Goal: Register for event/course

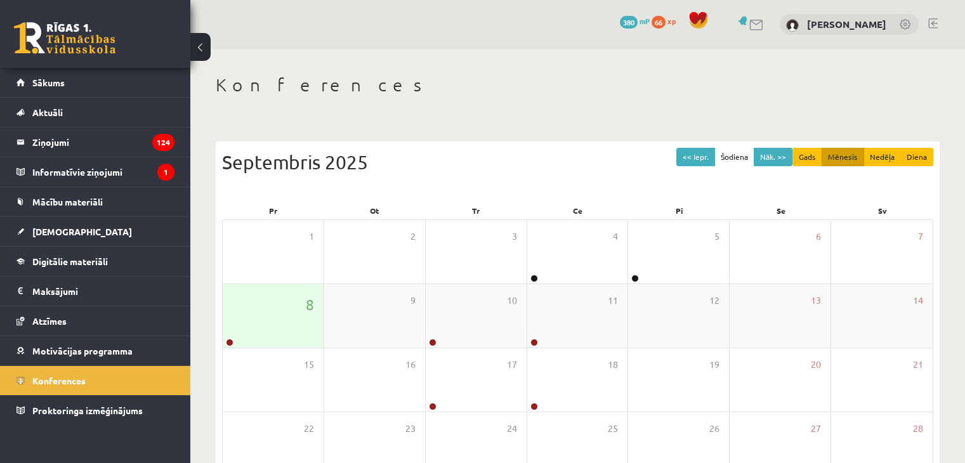
scroll to position [142, 0]
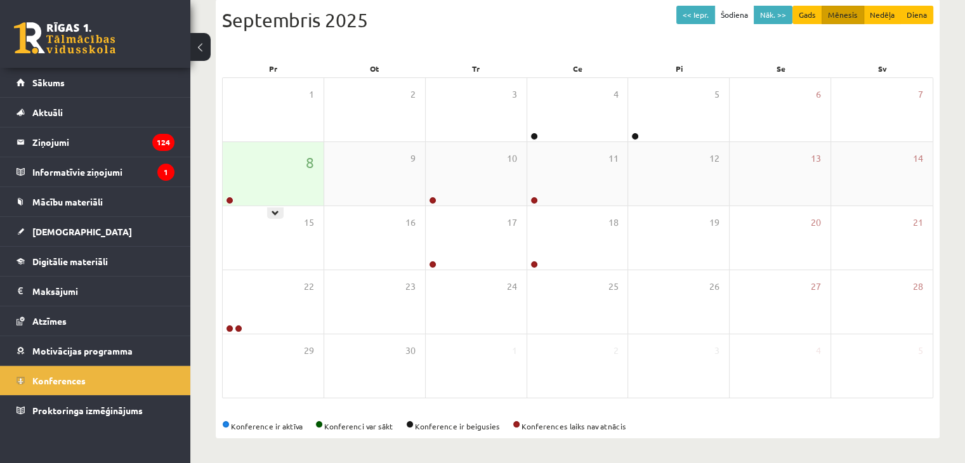
click at [276, 184] on div "8" at bounding box center [273, 173] width 101 height 63
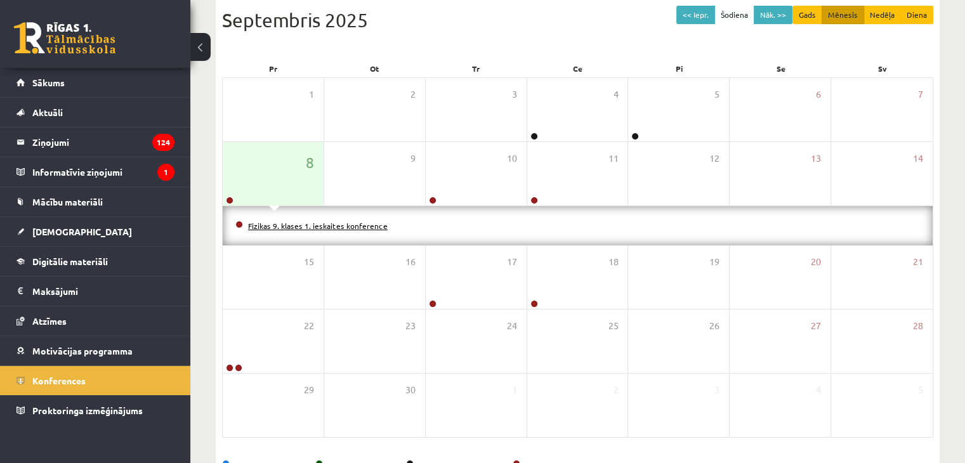
click at [272, 221] on link "Fizikas 9. klases 1. ieskaites konference" at bounding box center [318, 226] width 140 height 10
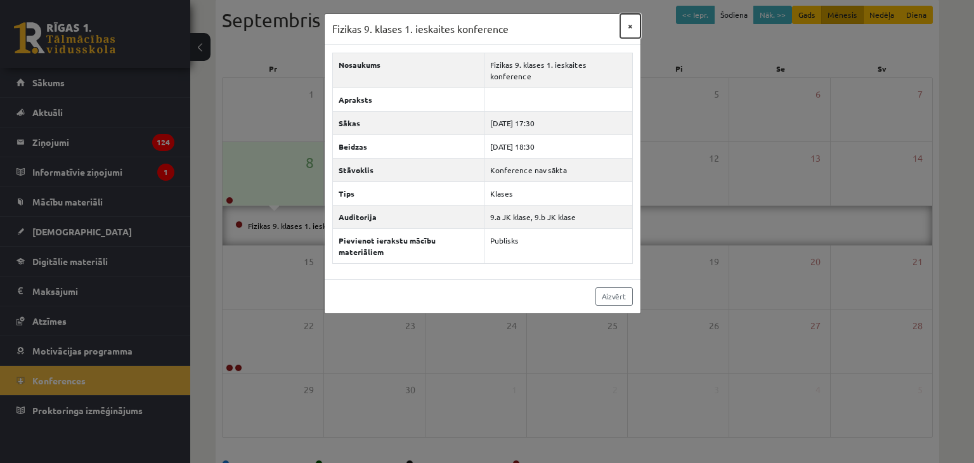
click at [634, 26] on button "×" at bounding box center [630, 26] width 20 height 24
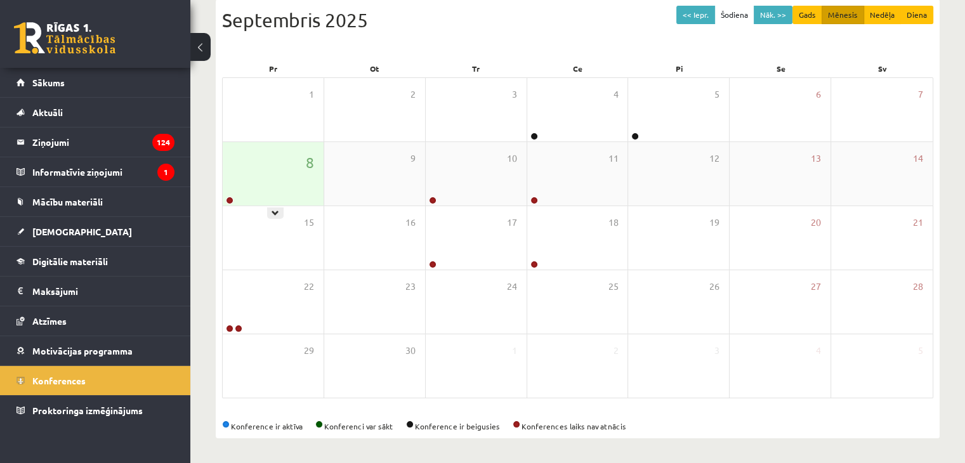
click at [287, 181] on div "8" at bounding box center [273, 173] width 101 height 63
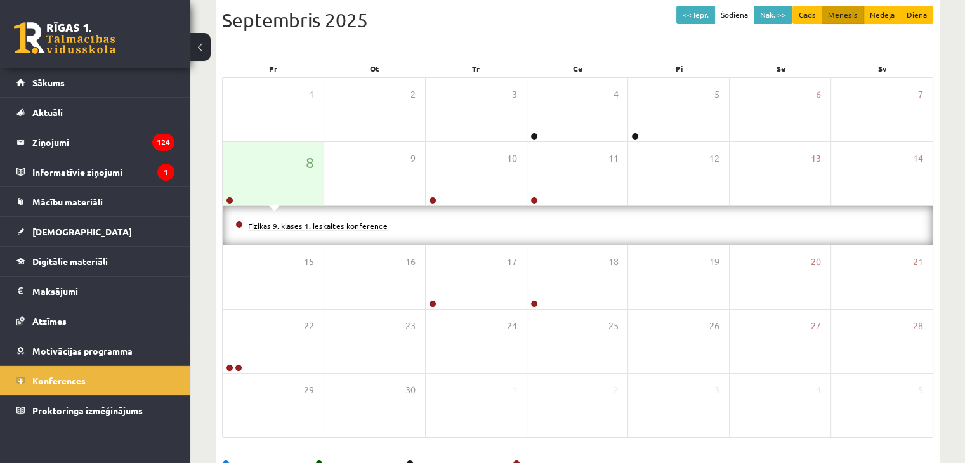
click at [294, 225] on link "Fizikas 9. klases 1. ieskaites konference" at bounding box center [318, 226] width 140 height 10
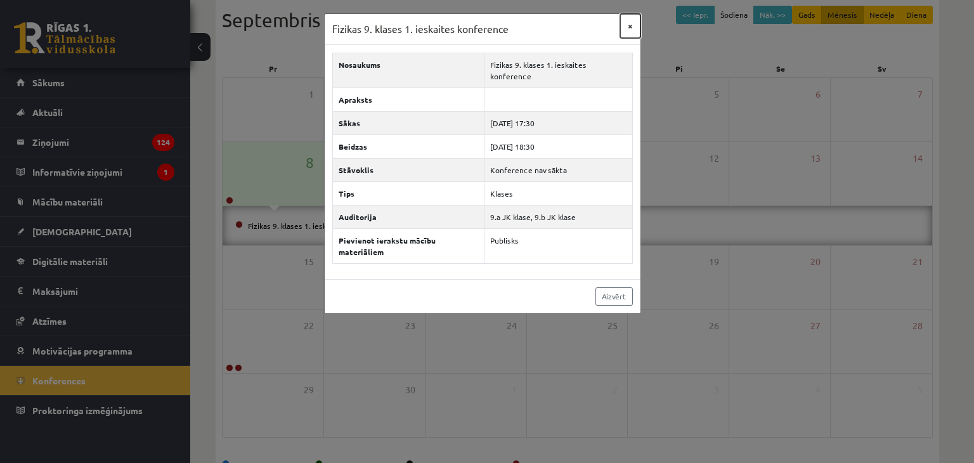
click at [635, 18] on button "×" at bounding box center [630, 26] width 20 height 24
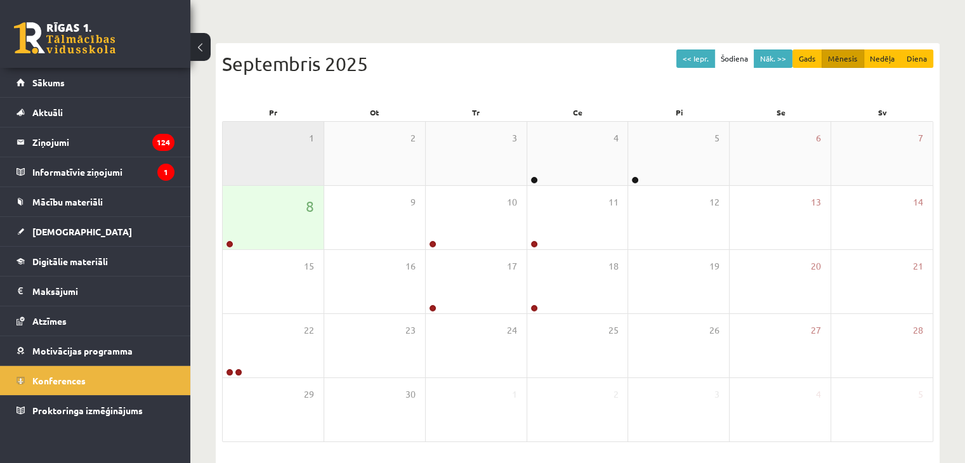
scroll to position [79, 0]
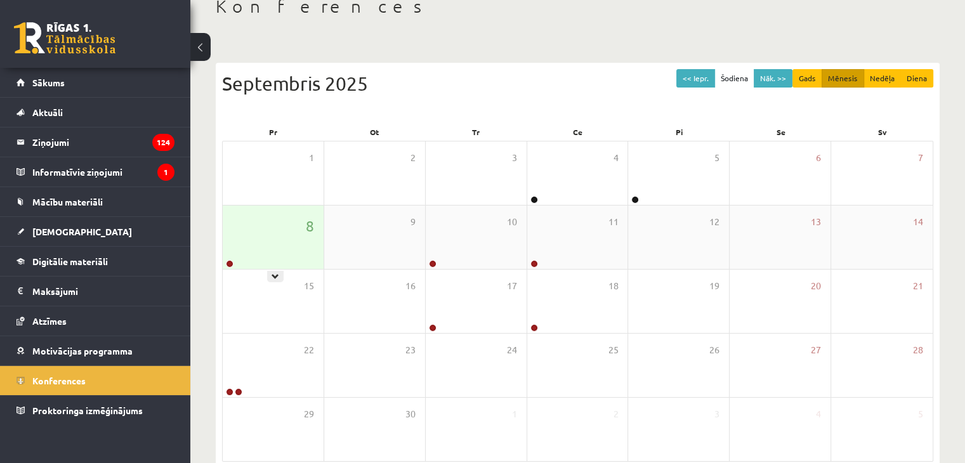
click at [244, 228] on div "8" at bounding box center [273, 237] width 101 height 63
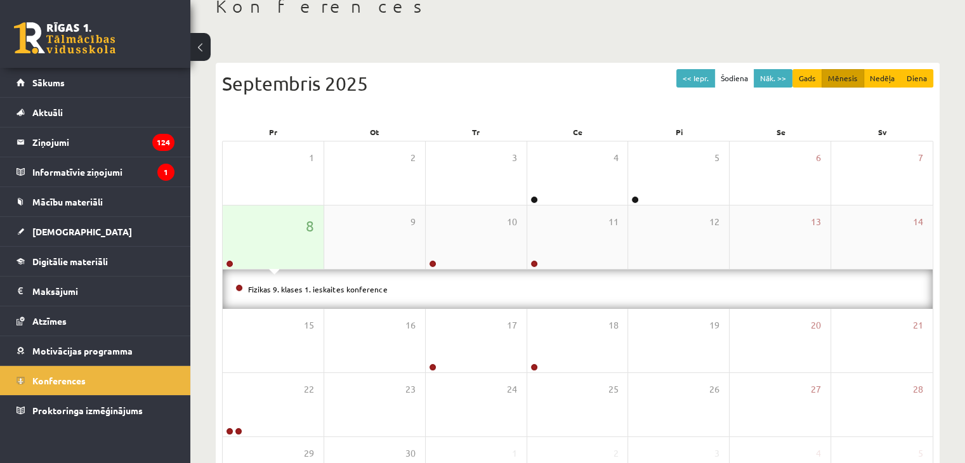
click at [304, 244] on div "8" at bounding box center [273, 237] width 101 height 63
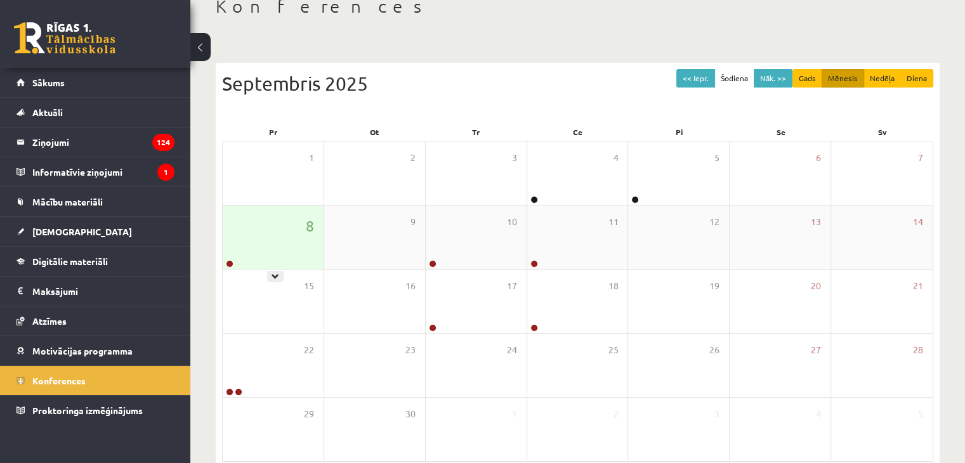
click at [266, 259] on div "8" at bounding box center [273, 237] width 101 height 63
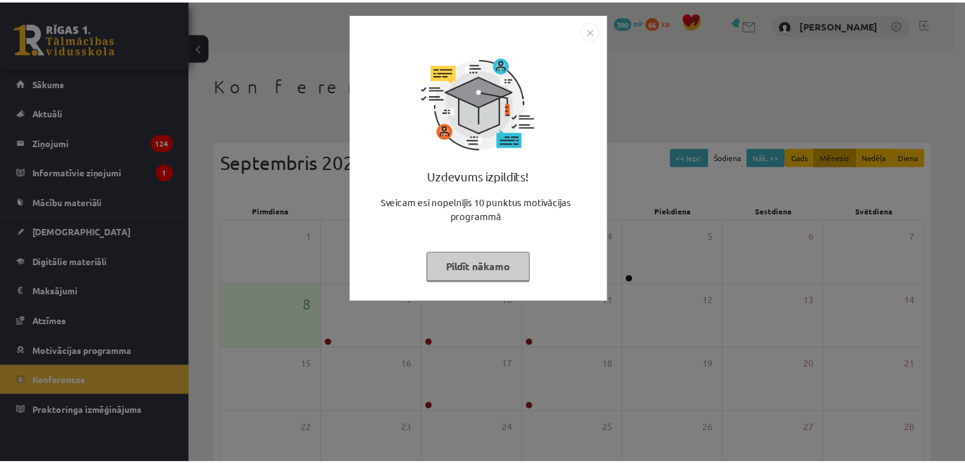
scroll to position [79, 0]
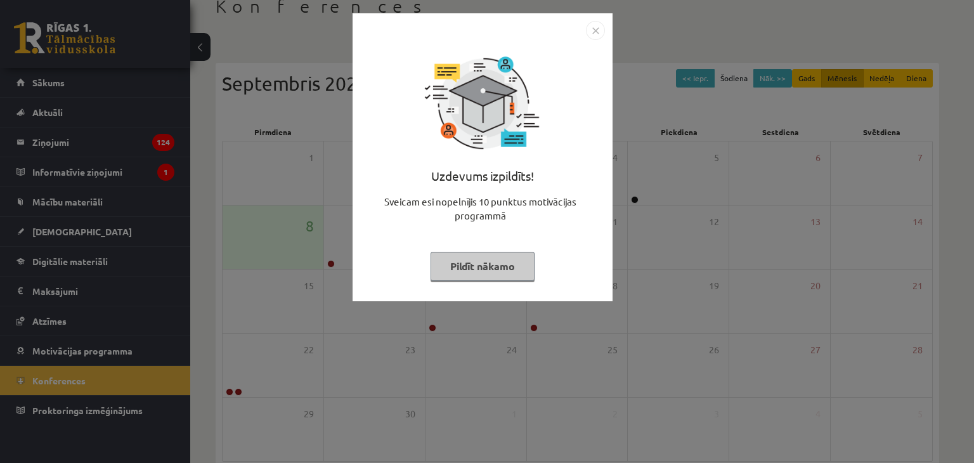
click at [596, 28] on img "Close" at bounding box center [595, 30] width 19 height 19
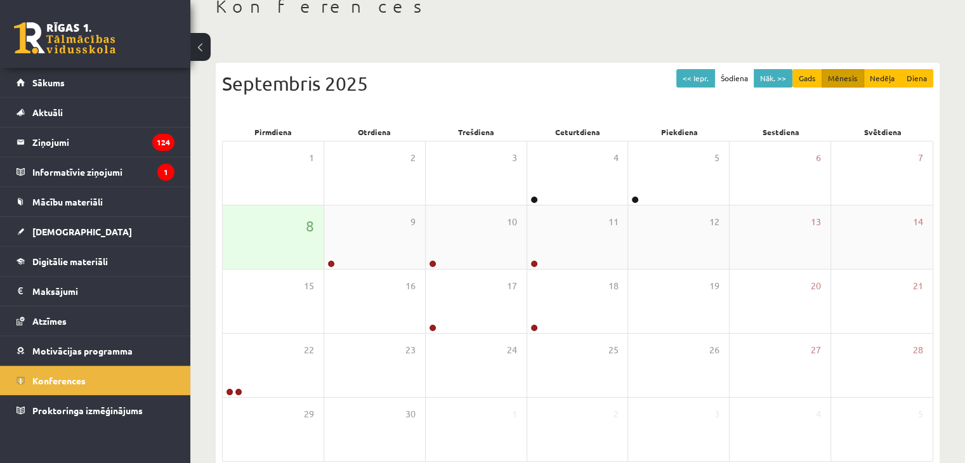
click at [308, 249] on div "8" at bounding box center [273, 237] width 101 height 63
click at [372, 249] on div "9" at bounding box center [374, 237] width 101 height 63
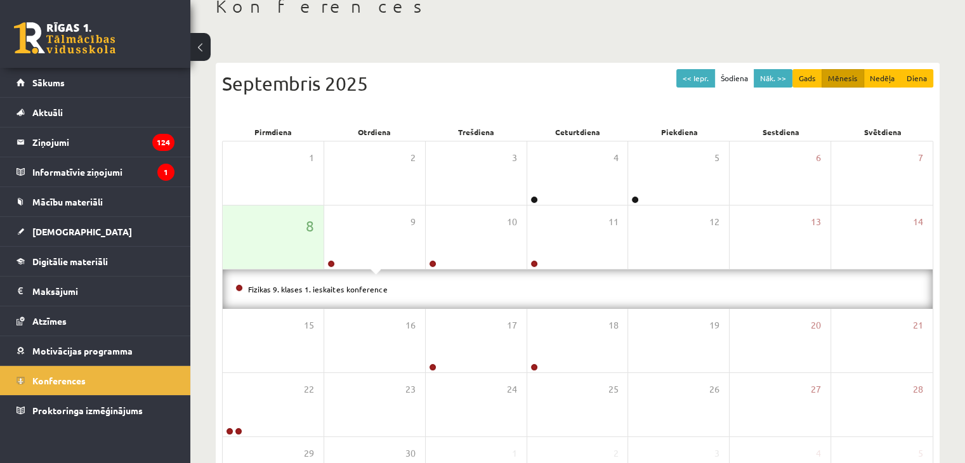
click at [329, 295] on li "Fizikas 9. klases 1. ieskaites konference" at bounding box center [577, 289] width 684 height 14
click at [329, 292] on li "Fizikas 9. klases 1. ieskaites konference" at bounding box center [577, 289] width 684 height 14
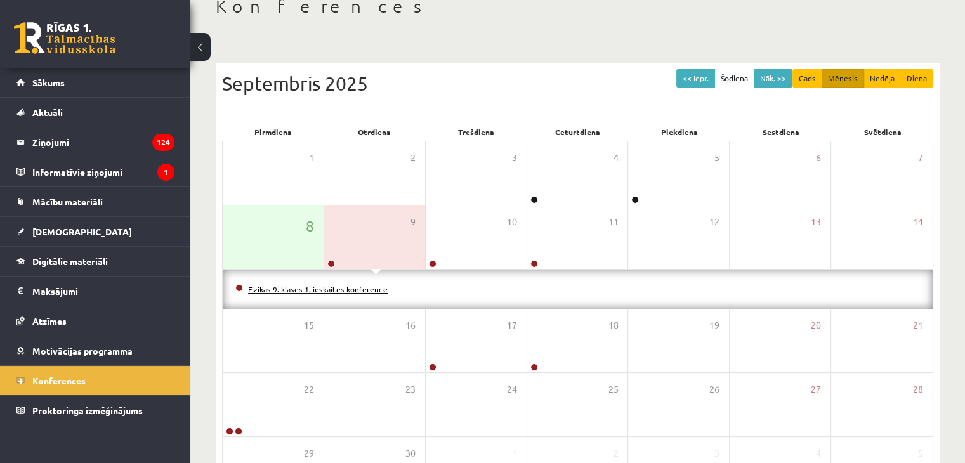
click at [330, 287] on link "Fizikas 9. klases 1. ieskaites konference" at bounding box center [318, 289] width 140 height 10
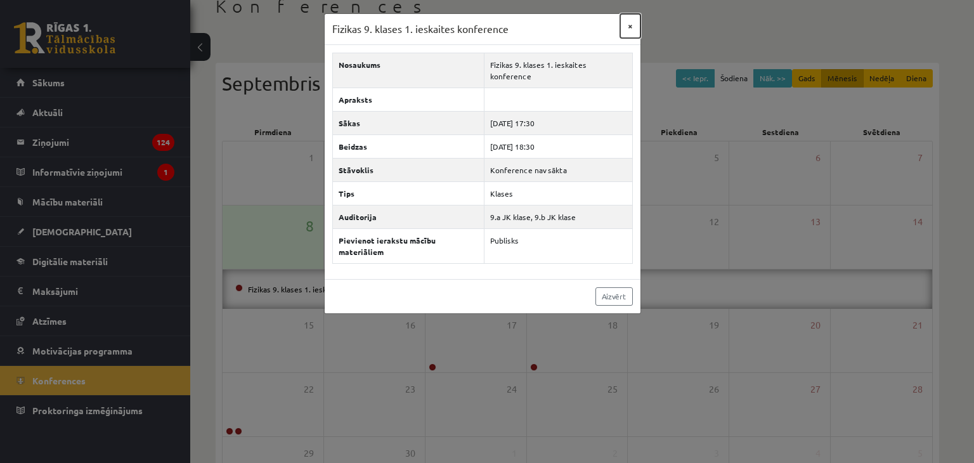
click at [629, 23] on button "×" at bounding box center [630, 26] width 20 height 24
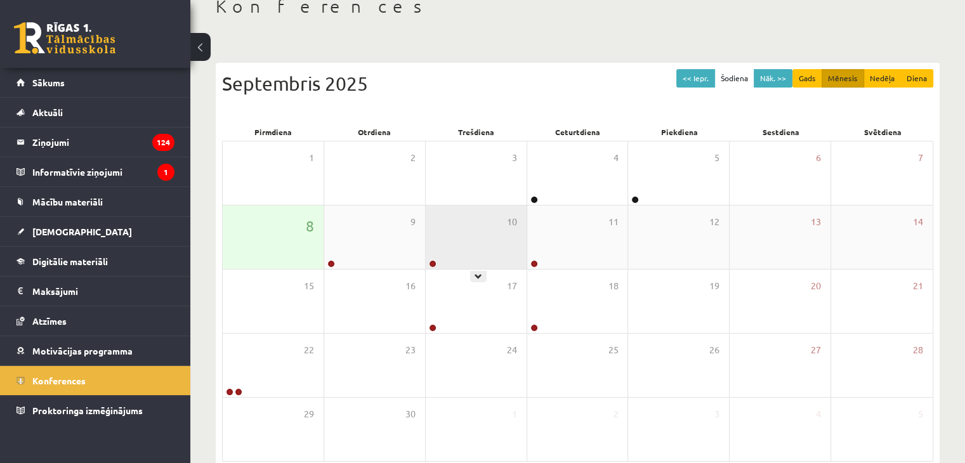
click at [485, 242] on div "10" at bounding box center [476, 237] width 101 height 63
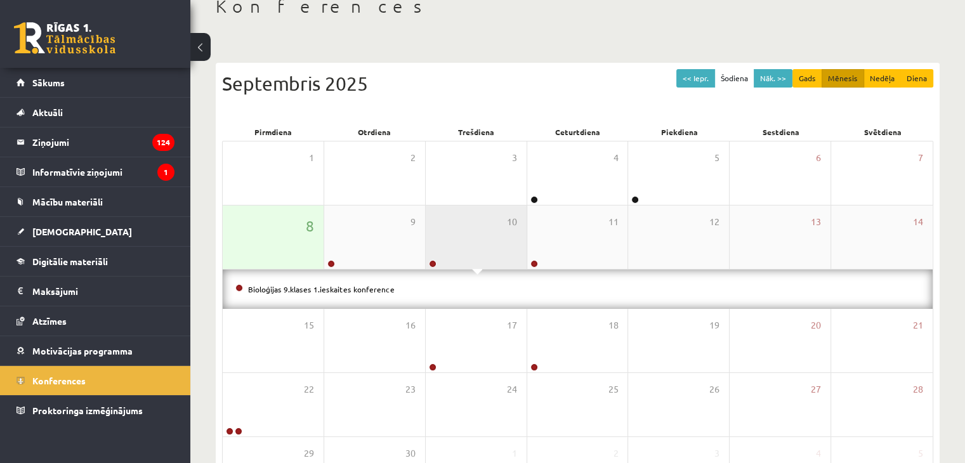
click at [485, 244] on div "10" at bounding box center [476, 237] width 101 height 63
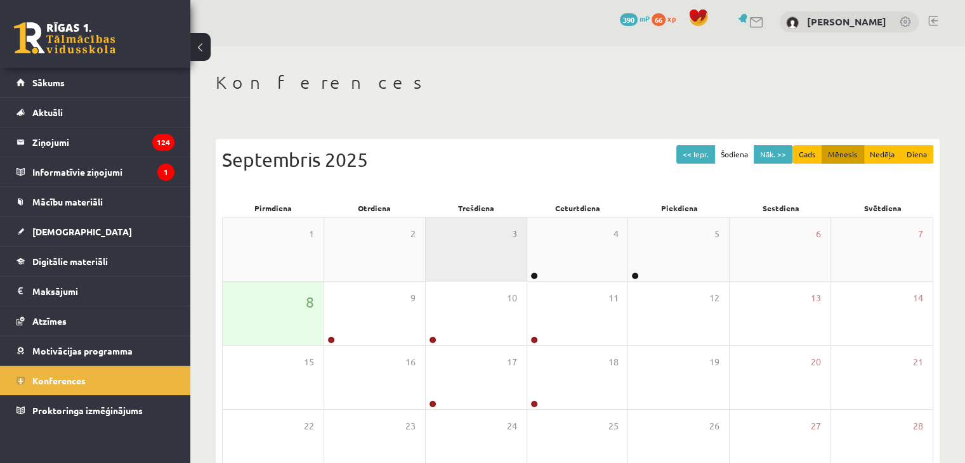
scroll to position [0, 0]
